Goal: Information Seeking & Learning: Understand process/instructions

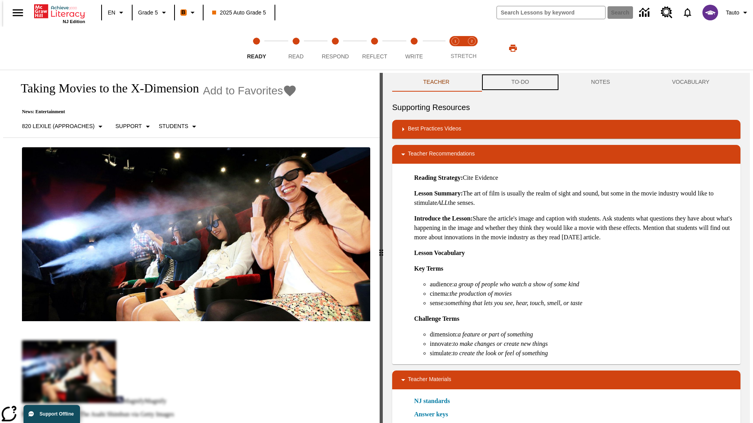
click at [519, 82] on button "TO-DO" at bounding box center [520, 82] width 80 height 19
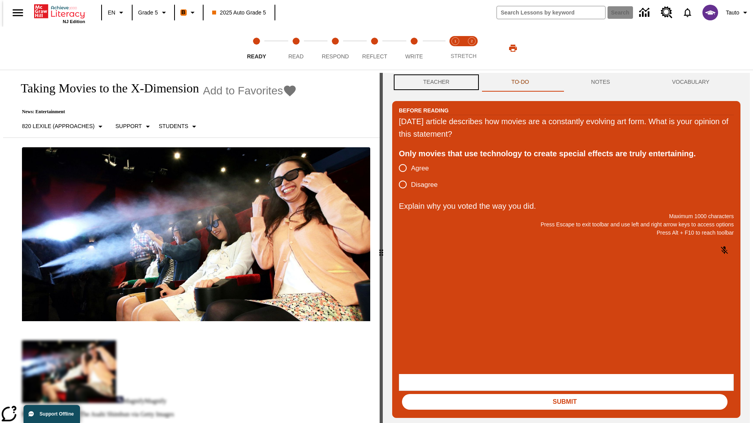
scroll to position [0, 0]
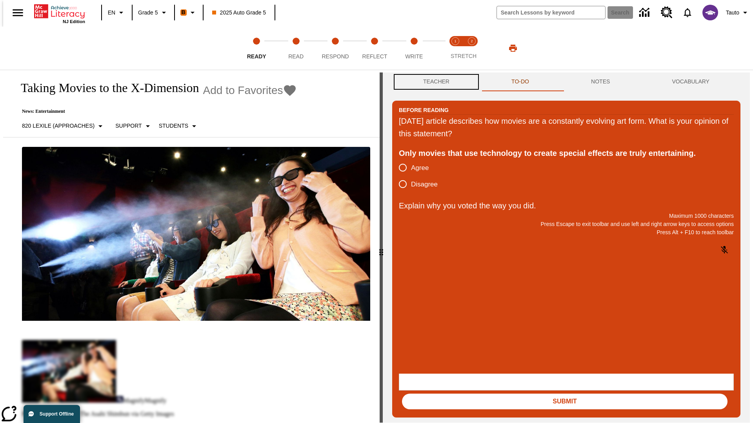
click at [434, 82] on button "Teacher" at bounding box center [436, 82] width 88 height 19
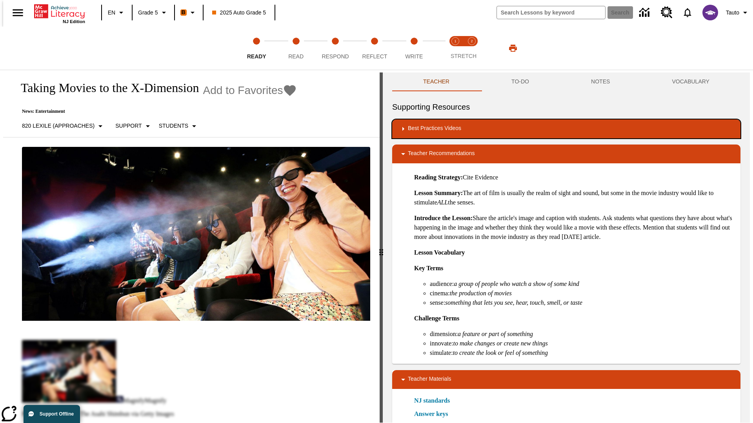
click at [566, 129] on div "Best Practices Videos" at bounding box center [566, 128] width 336 height 9
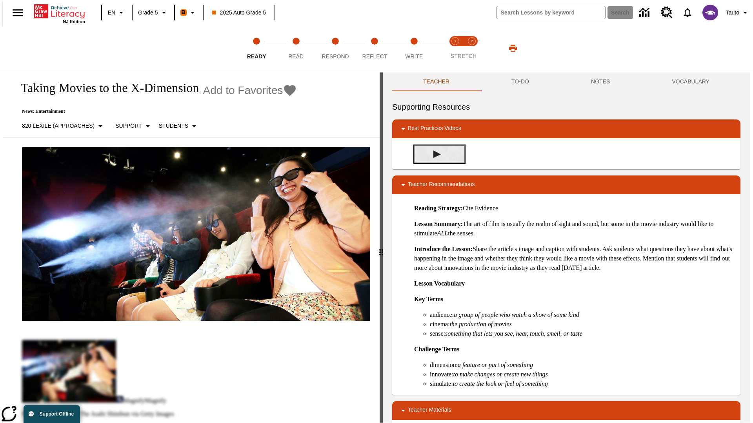
click at [434, 154] on img "Building Academic Vocabulary" at bounding box center [437, 155] width 8 height 8
click at [296, 48] on span "Read" at bounding box center [295, 53] width 15 height 14
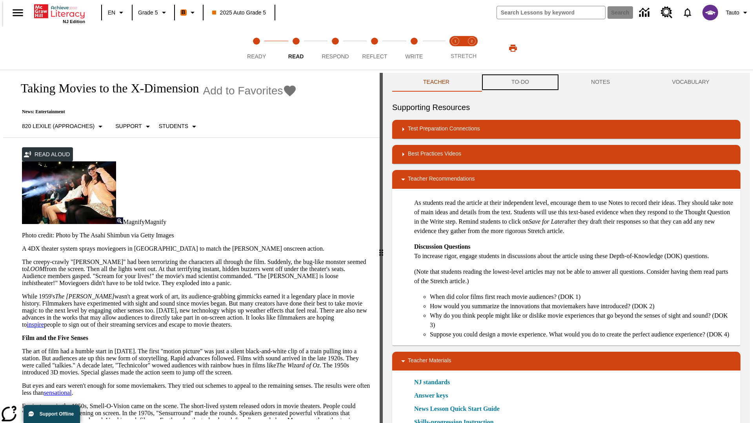
scroll to position [0, 0]
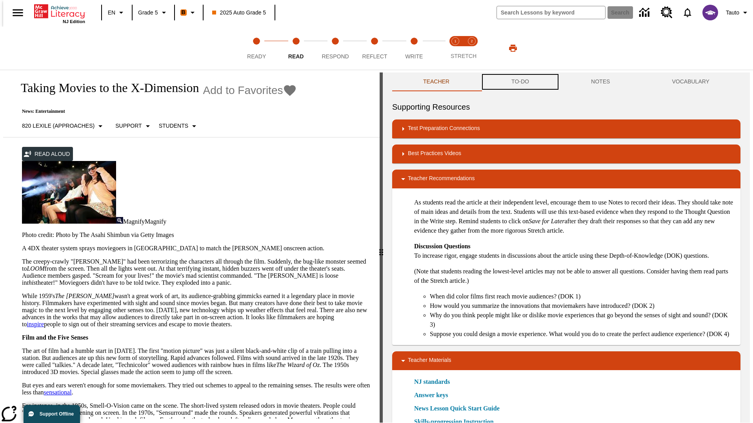
click at [519, 82] on button "TO-DO" at bounding box center [520, 82] width 80 height 19
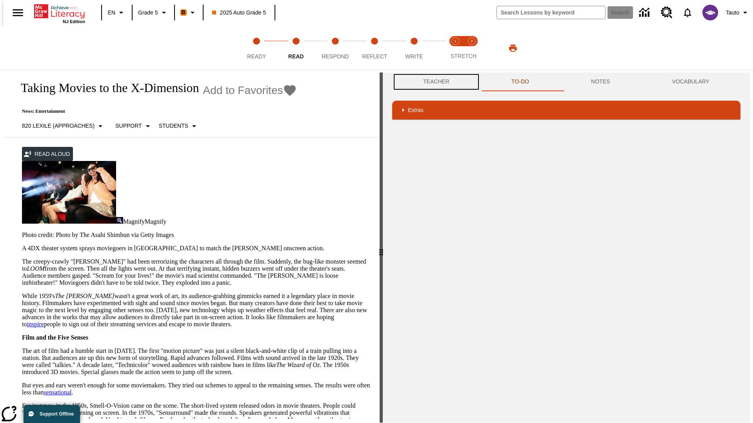
click at [434, 82] on button "Teacher" at bounding box center [436, 82] width 88 height 19
